Goal: Information Seeking & Learning: Learn about a topic

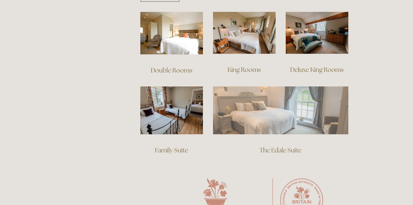
scroll to position [416, 0]
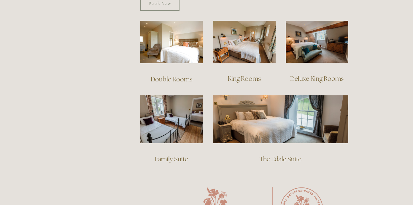
click at [315, 75] on link "Deluxe King Rooms" at bounding box center [316, 79] width 53 height 8
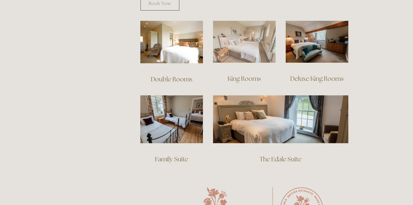
click at [228, 39] on img at bounding box center [244, 42] width 63 height 42
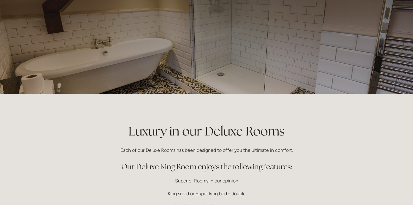
scroll to position [30, 0]
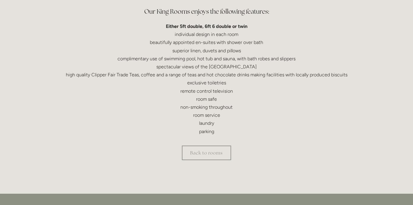
scroll to position [267, 0]
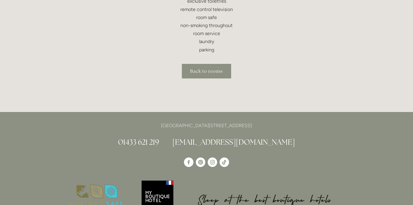
click at [202, 69] on link "Back to rooms" at bounding box center [206, 71] width 49 height 15
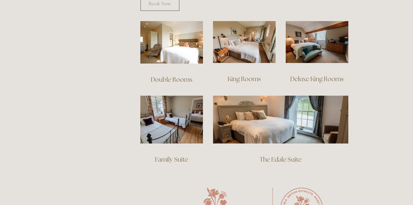
scroll to position [416, 0]
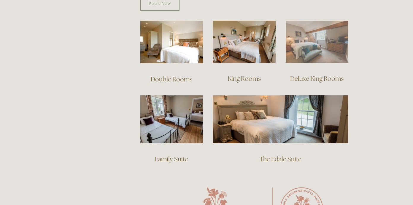
click at [327, 31] on img at bounding box center [317, 42] width 63 height 42
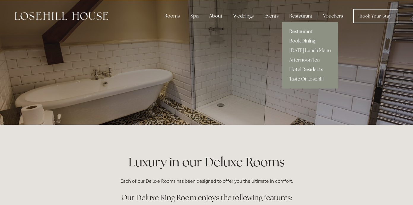
click at [298, 19] on div "Restaurant" at bounding box center [301, 16] width 33 height 12
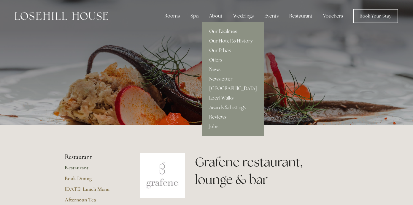
click at [218, 29] on link "Our Facilities" at bounding box center [233, 32] width 62 height 10
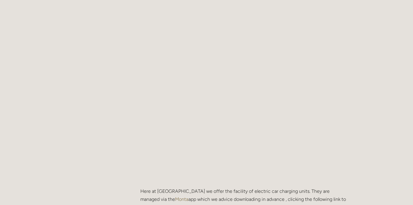
scroll to position [534, 0]
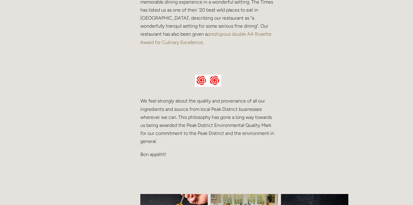
scroll to position [238, 0]
